Goal: Task Accomplishment & Management: Manage account settings

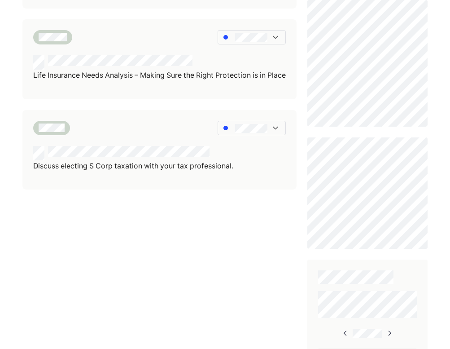
scroll to position [281, 0]
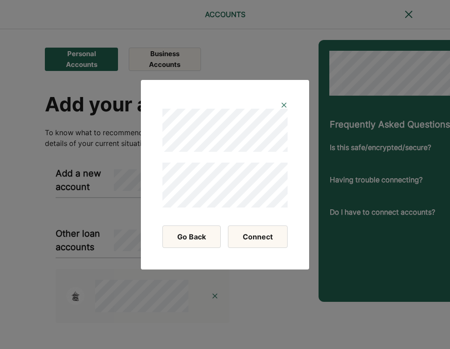
click at [261, 242] on button "Connect" at bounding box center [258, 236] width 60 height 22
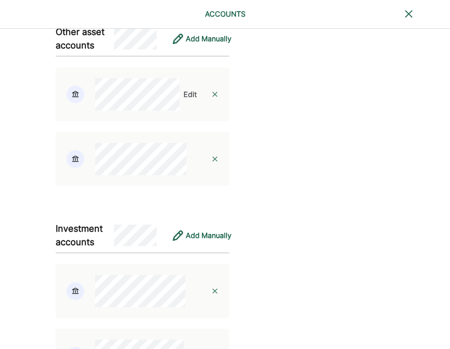
scroll to position [1625, 0]
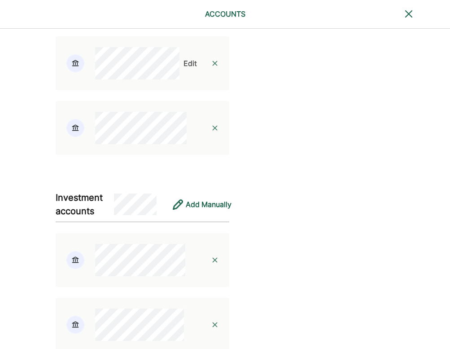
click at [211, 67] on img at bounding box center [214, 63] width 7 height 7
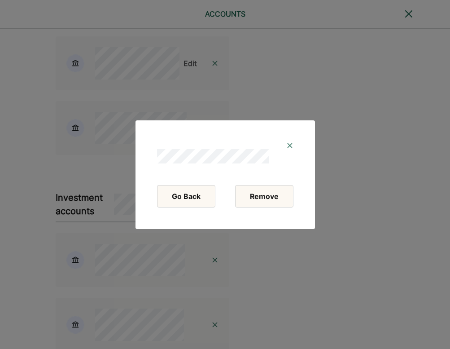
click at [266, 197] on button "Remove" at bounding box center [264, 196] width 58 height 22
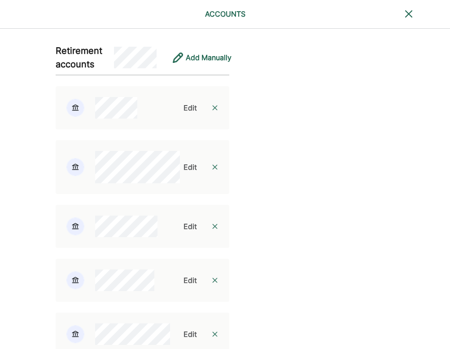
scroll to position [1110, 0]
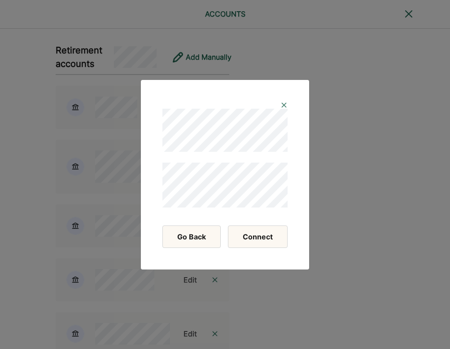
click at [266, 236] on button "Connect" at bounding box center [258, 236] width 60 height 22
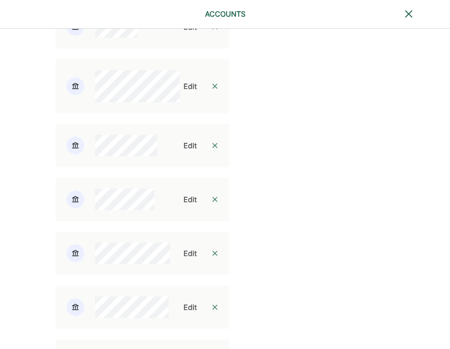
scroll to position [1191, 0]
click at [184, 150] on div "Edit" at bounding box center [189, 145] width 13 height 11
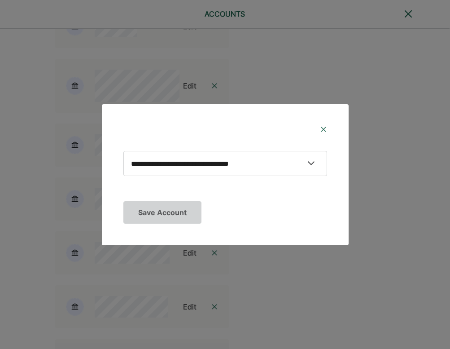
select select "********"
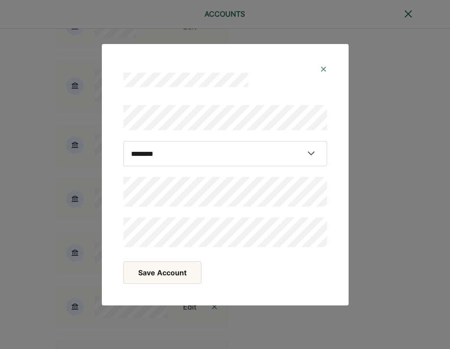
click at [180, 270] on button "Save Account" at bounding box center [162, 272] width 78 height 22
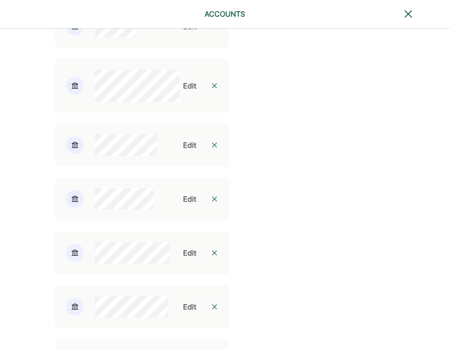
click at [187, 204] on div "Edit" at bounding box center [189, 198] width 13 height 11
select select "*********"
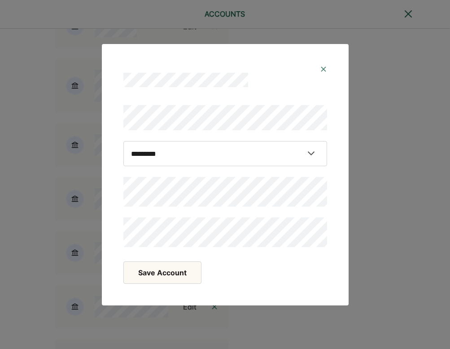
click at [166, 265] on button "Save Account" at bounding box center [162, 272] width 78 height 22
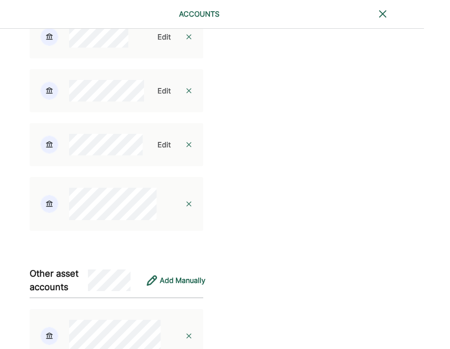
scroll to position [1353, 26]
click at [157, 96] on div "Edit" at bounding box center [163, 90] width 13 height 11
select select "*********"
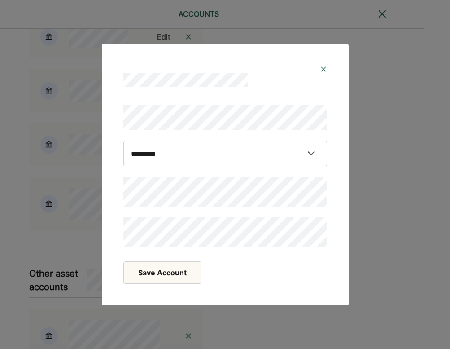
click at [191, 268] on button "Save Account" at bounding box center [162, 272] width 78 height 22
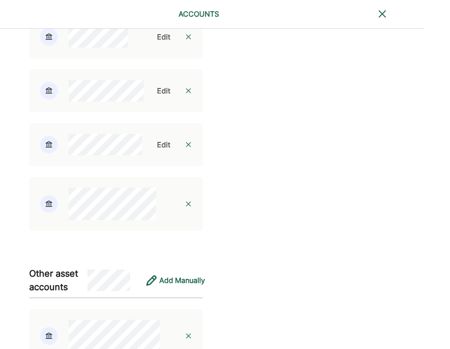
click at [161, 150] on div "Edit" at bounding box center [163, 144] width 13 height 11
select select "**********"
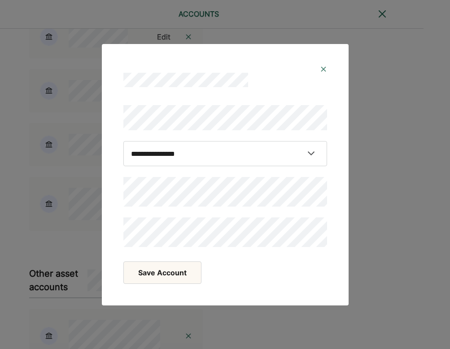
click at [193, 270] on button "Save Account" at bounding box center [162, 272] width 78 height 22
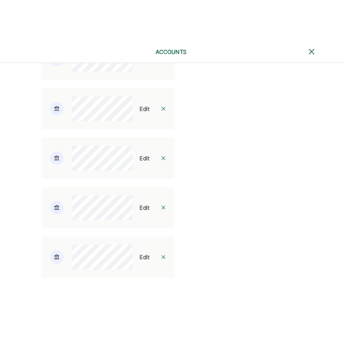
scroll to position [2050, 2]
